Goal: Find contact information: Find contact information

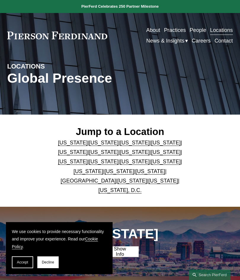
click at [155, 184] on link "[US_STATE]" at bounding box center [163, 181] width 30 height 6
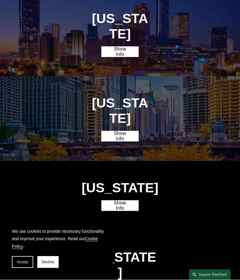
scroll to position [1425, 0]
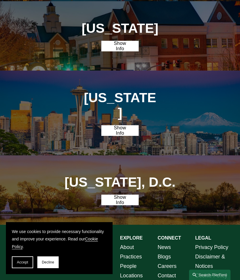
click at [125, 125] on link "Show Info" at bounding box center [120, 130] width 38 height 11
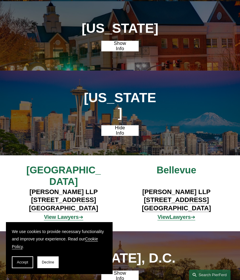
click at [185, 214] on strong "Lawyers" at bounding box center [179, 217] width 21 height 6
click at [181, 188] on h4 "Pierson Ferdinand LLP 11900 NE 1st Street Bellevue, WA 98005" at bounding box center [176, 200] width 94 height 25
click at [176, 188] on h4 "Pierson Ferdinand LLP 11900 NE 1st Street Bellevue, WA 98005" at bounding box center [176, 200] width 94 height 25
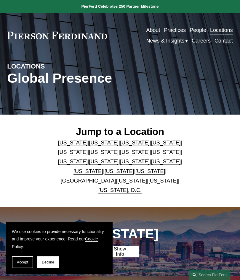
scroll to position [1425, 0]
